Goal: Complete application form

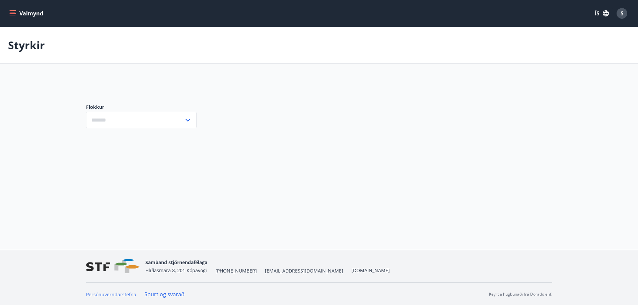
type input "***"
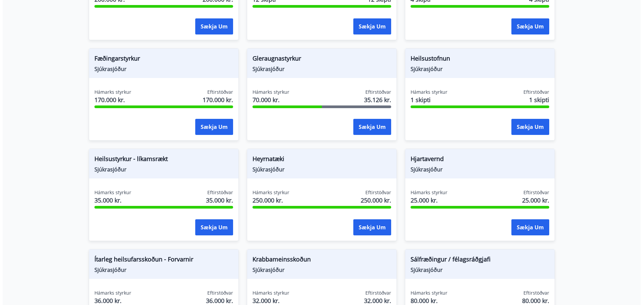
scroll to position [229, 0]
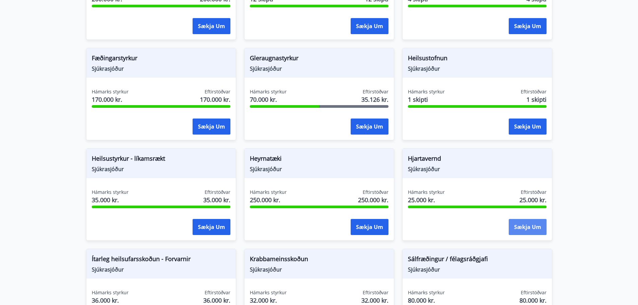
click at [533, 227] on button "Sækja um" at bounding box center [528, 227] width 38 height 16
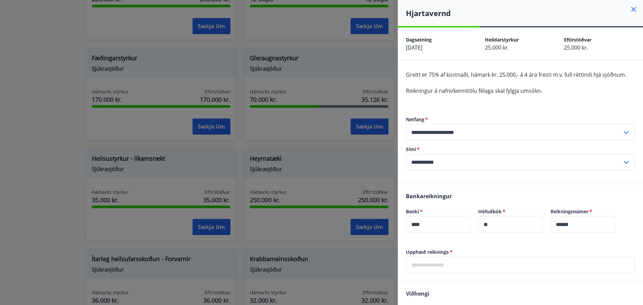
click at [472, 258] on input "text" at bounding box center [520, 265] width 229 height 16
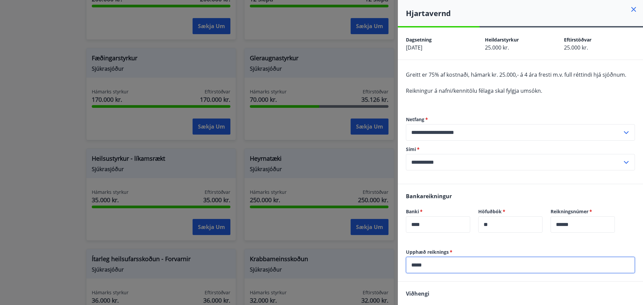
type input "*****"
click at [506, 241] on div "Bankareikningur Banki   * **** ​ Höfuðbók   * ** ​ Reikningsnúmer   * ****** ​" at bounding box center [520, 216] width 245 height 65
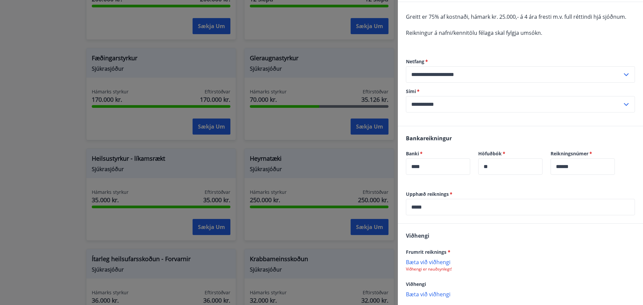
scroll to position [67, 0]
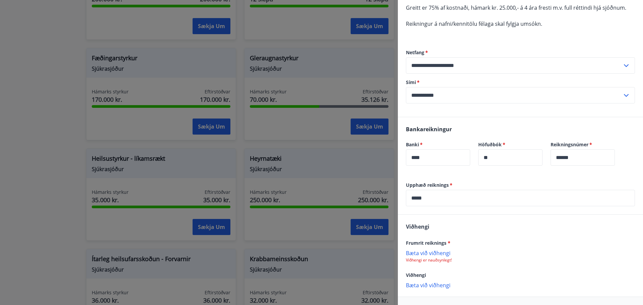
click at [438, 252] on p "Bæta við viðhengi" at bounding box center [520, 252] width 229 height 7
click at [418, 256] on div "dfd" at bounding box center [520, 256] width 229 height 14
click at [624, 259] on icon at bounding box center [628, 256] width 8 height 8
click at [437, 252] on p "Bæta við viðhengi" at bounding box center [520, 252] width 229 height 7
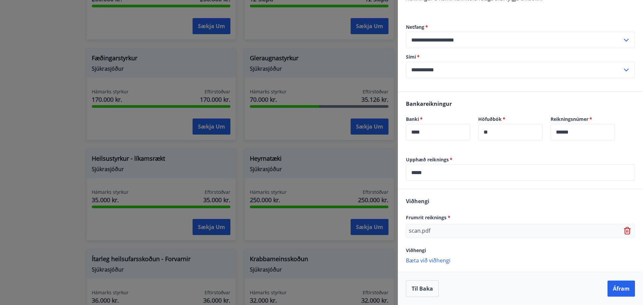
click at [430, 260] on p "Bæta við viðhengi" at bounding box center [520, 260] width 229 height 7
click at [614, 288] on button "Áfram" at bounding box center [620, 289] width 27 height 16
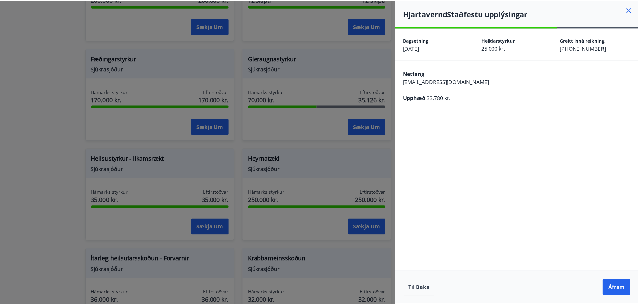
scroll to position [0, 0]
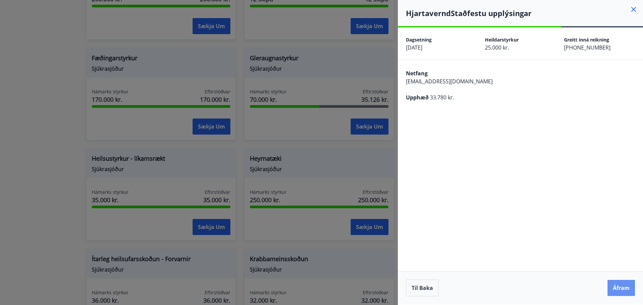
click at [614, 288] on button "Áfram" at bounding box center [620, 288] width 27 height 16
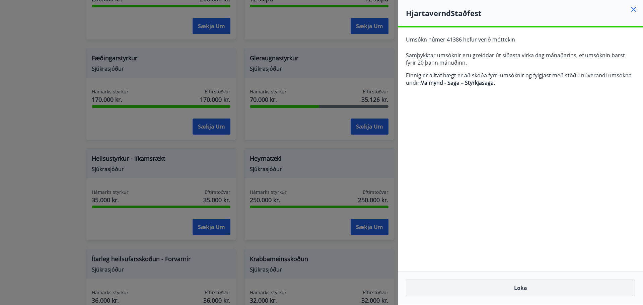
click at [509, 287] on button "Loka" at bounding box center [520, 288] width 229 height 17
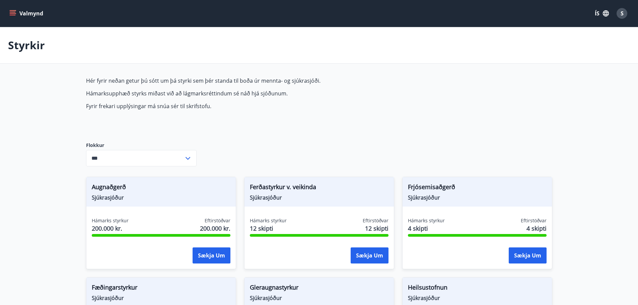
click at [18, 11] on button "Valmynd" at bounding box center [27, 13] width 38 height 12
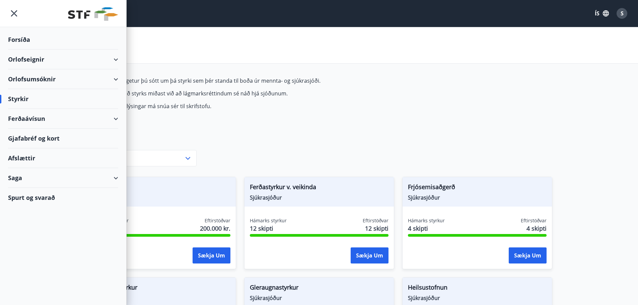
click at [24, 185] on div "Saga" at bounding box center [63, 178] width 110 height 20
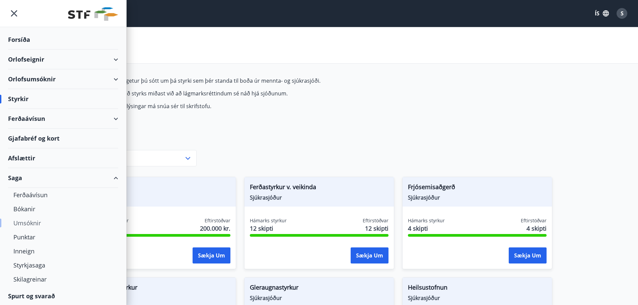
click at [25, 222] on div "Umsóknir" at bounding box center [62, 223] width 99 height 14
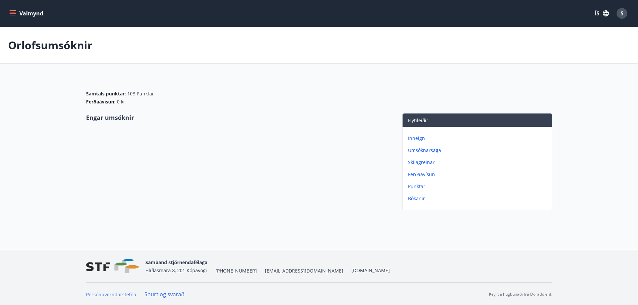
click at [419, 150] on p "Umsóknarsaga" at bounding box center [478, 150] width 141 height 7
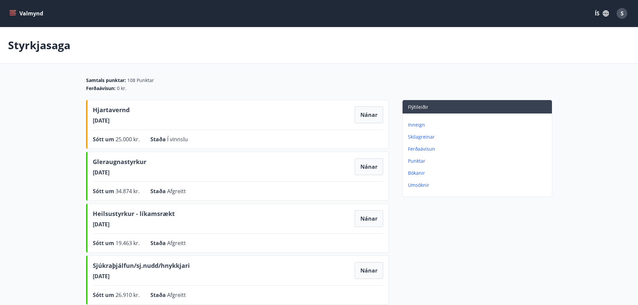
click at [18, 15] on button "Valmynd" at bounding box center [27, 13] width 38 height 12
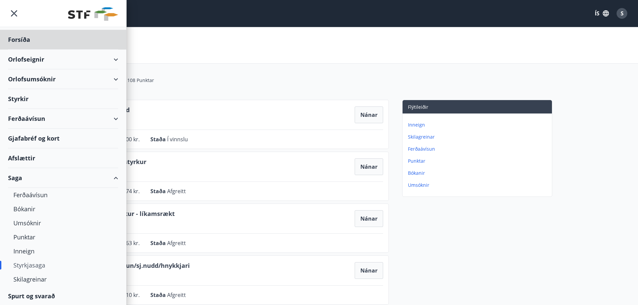
click at [31, 104] on div "Styrkir" at bounding box center [63, 99] width 110 height 20
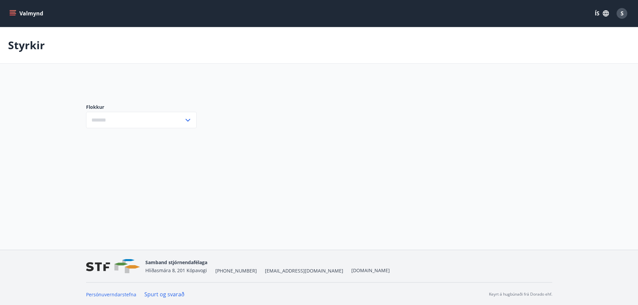
type input "***"
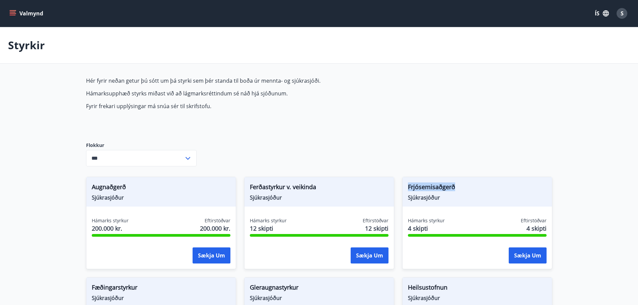
drag, startPoint x: 407, startPoint y: 185, endPoint x: 463, endPoint y: 191, distance: 55.9
click at [463, 191] on div "Frjósemisaðgerð Sjúkrasjóður" at bounding box center [476, 191] width 149 height 29
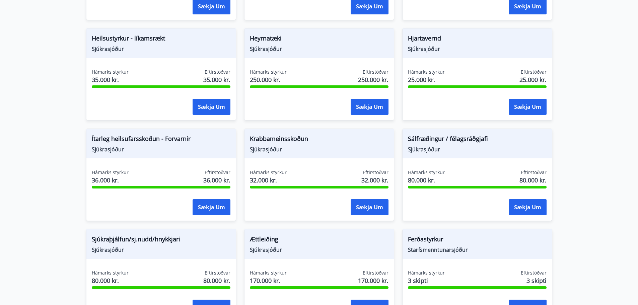
scroll to position [368, 0]
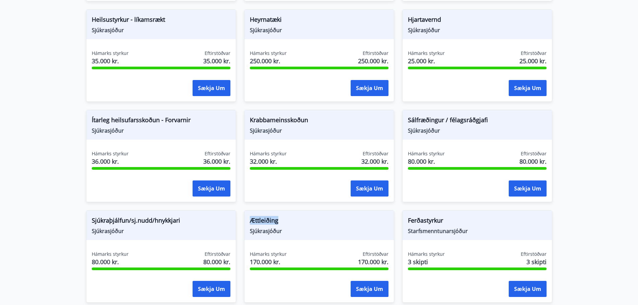
drag, startPoint x: 250, startPoint y: 221, endPoint x: 291, endPoint y: 224, distance: 41.6
click at [291, 224] on span "Ættleiðing" at bounding box center [319, 221] width 139 height 11
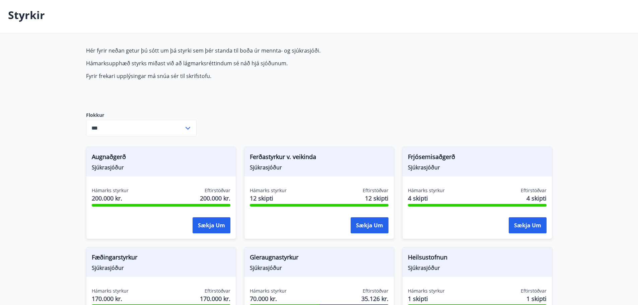
scroll to position [0, 0]
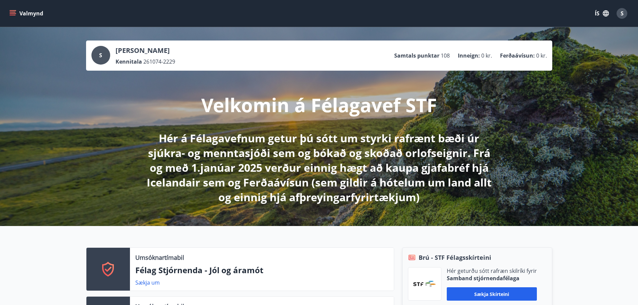
click at [11, 14] on icon "menu" at bounding box center [13, 13] width 7 height 1
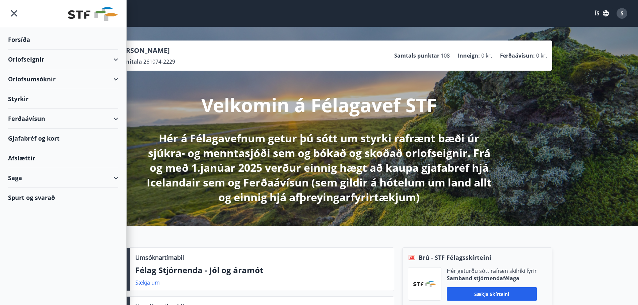
click at [116, 59] on div "Orlofseignir" at bounding box center [63, 60] width 110 height 20
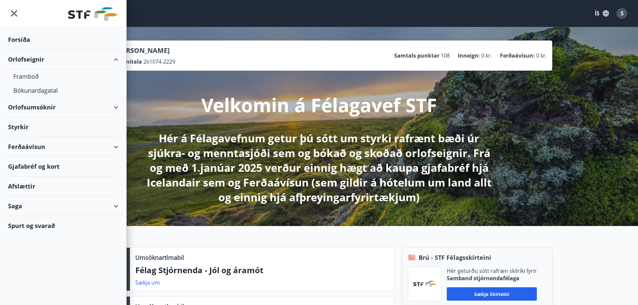
click at [109, 110] on div "Orlofsumsóknir" at bounding box center [63, 107] width 110 height 20
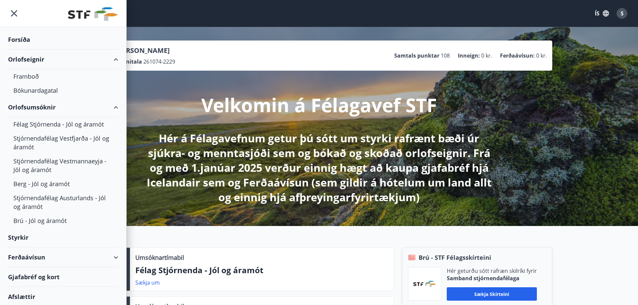
click at [17, 235] on div "Styrkir" at bounding box center [63, 238] width 110 height 20
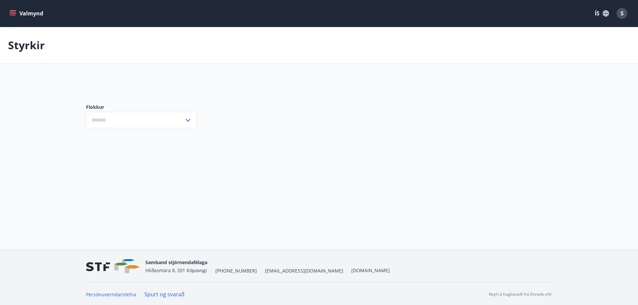
type input "***"
